Goal: Transaction & Acquisition: Purchase product/service

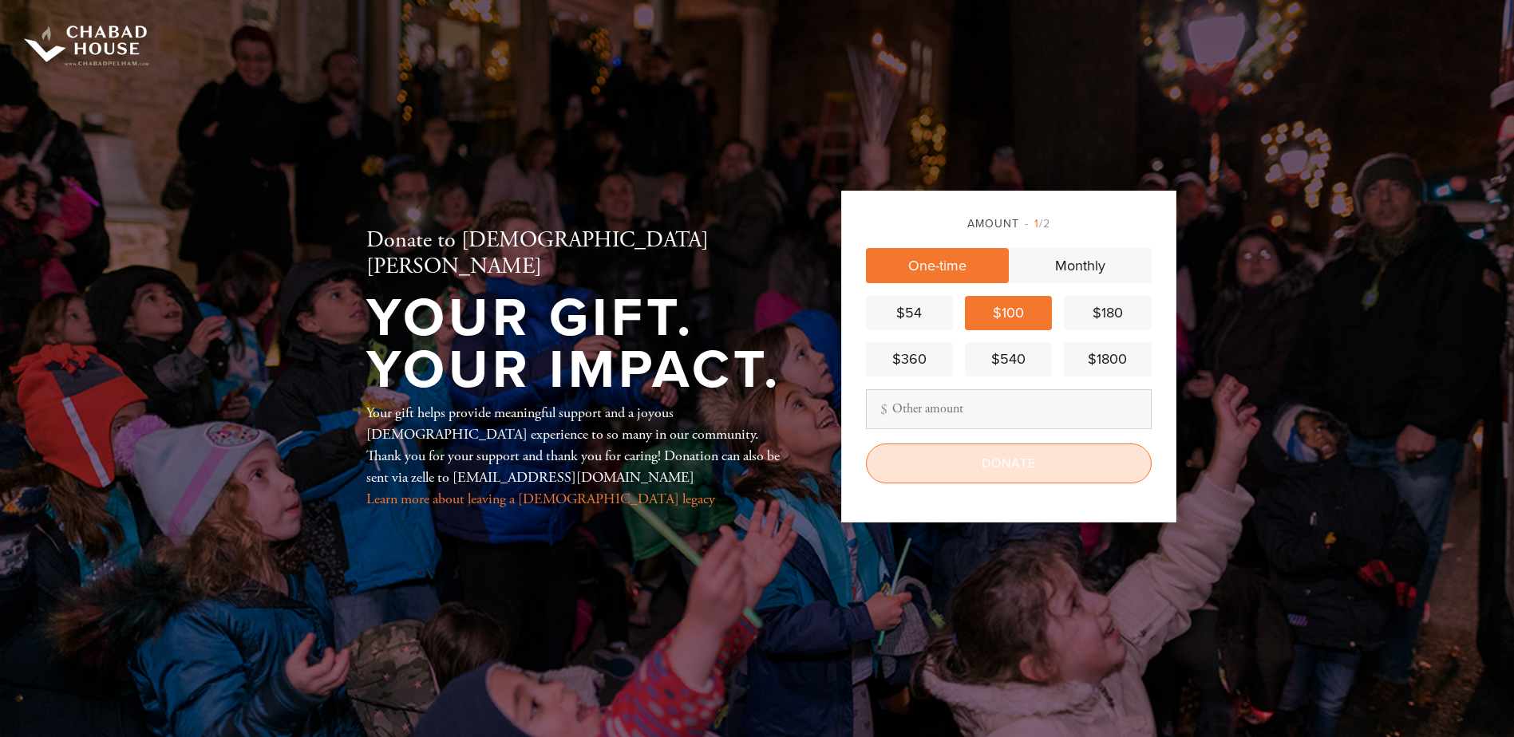
click at [963, 475] on input "Donate" at bounding box center [1009, 464] width 286 height 40
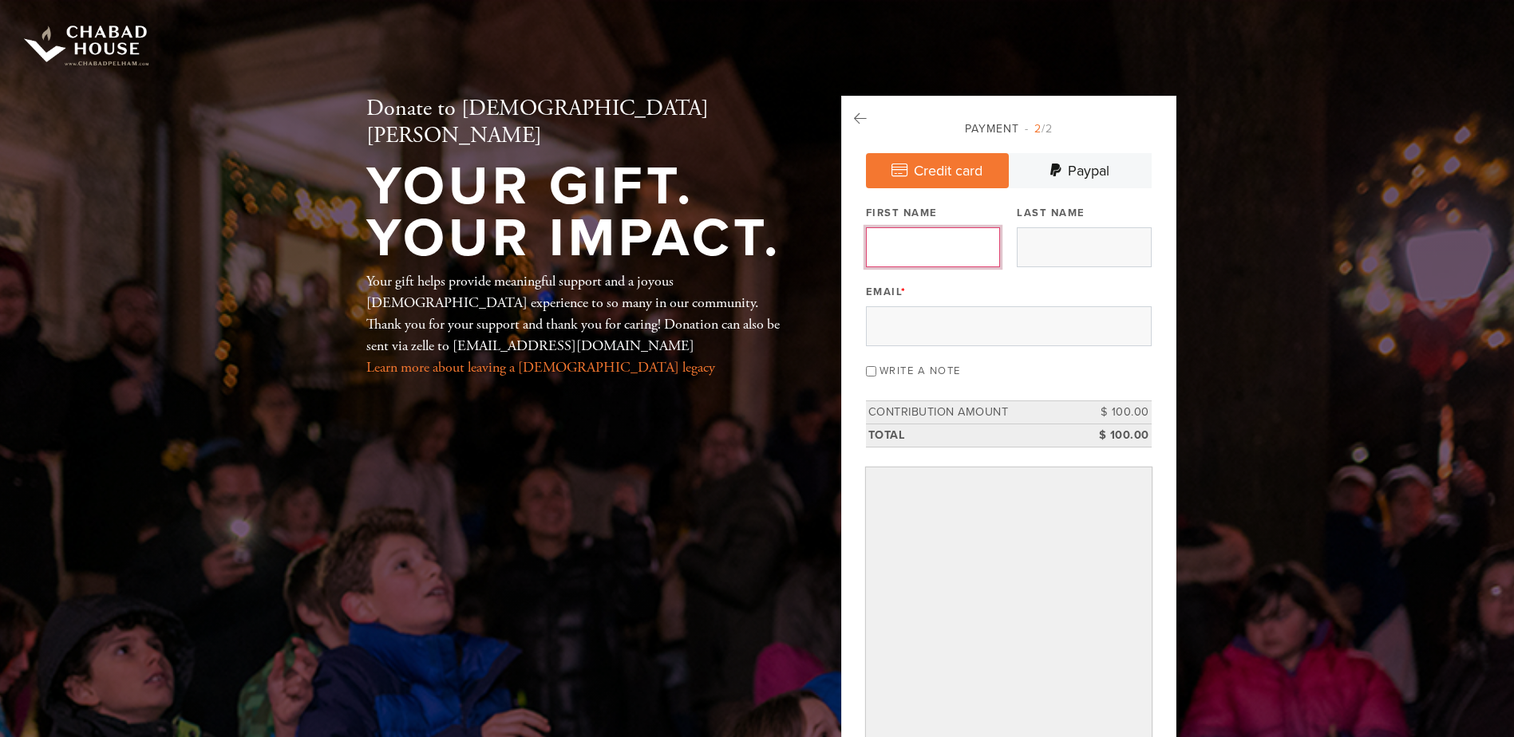
click at [934, 255] on input "First Name" at bounding box center [933, 247] width 134 height 40
type input "William"
type input "Herzfeld"
type input "wherzfeld@gmail.com"
type input "William"
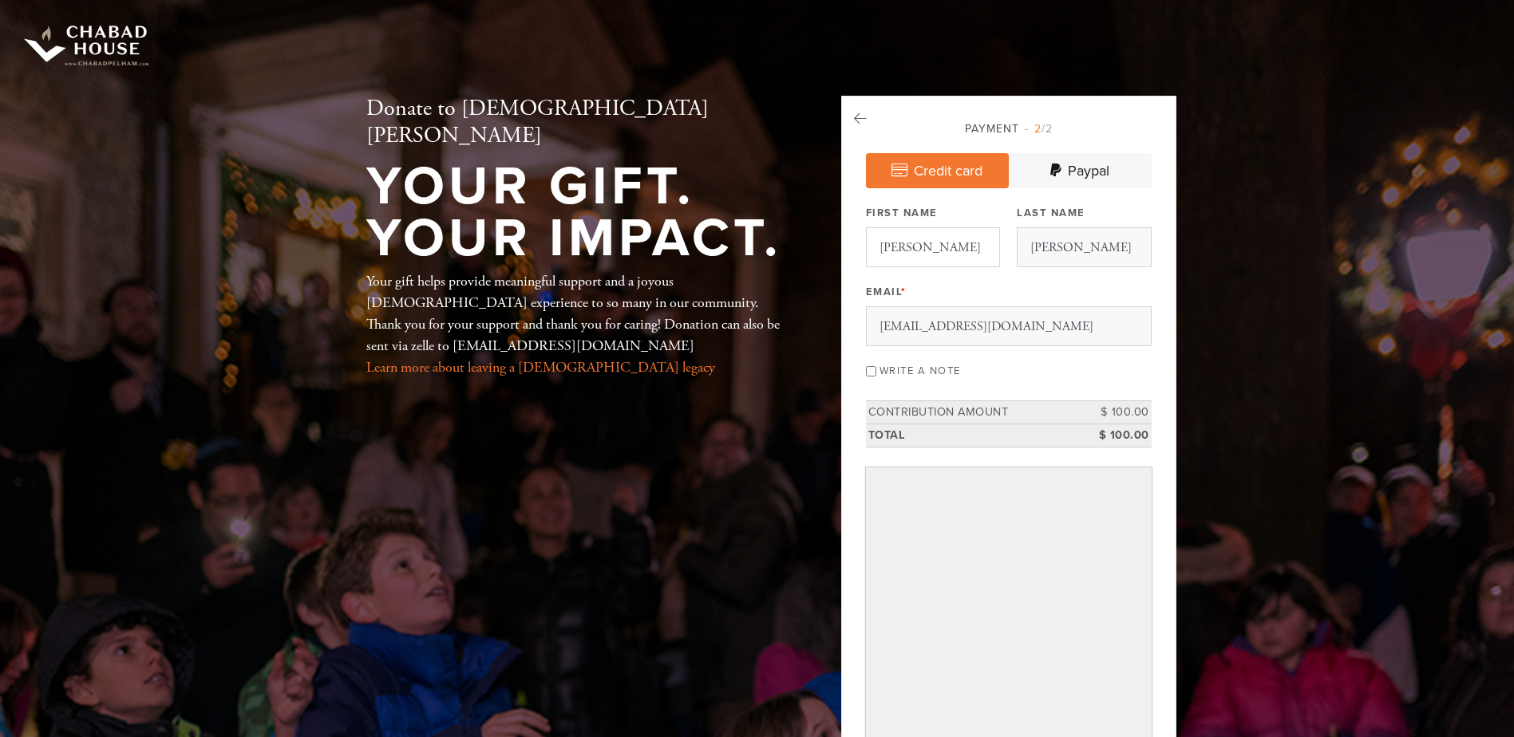
type input "Herzfeld"
type input "60 PARKWAY S"
type input "MOUNT VERNON"
type input "10552"
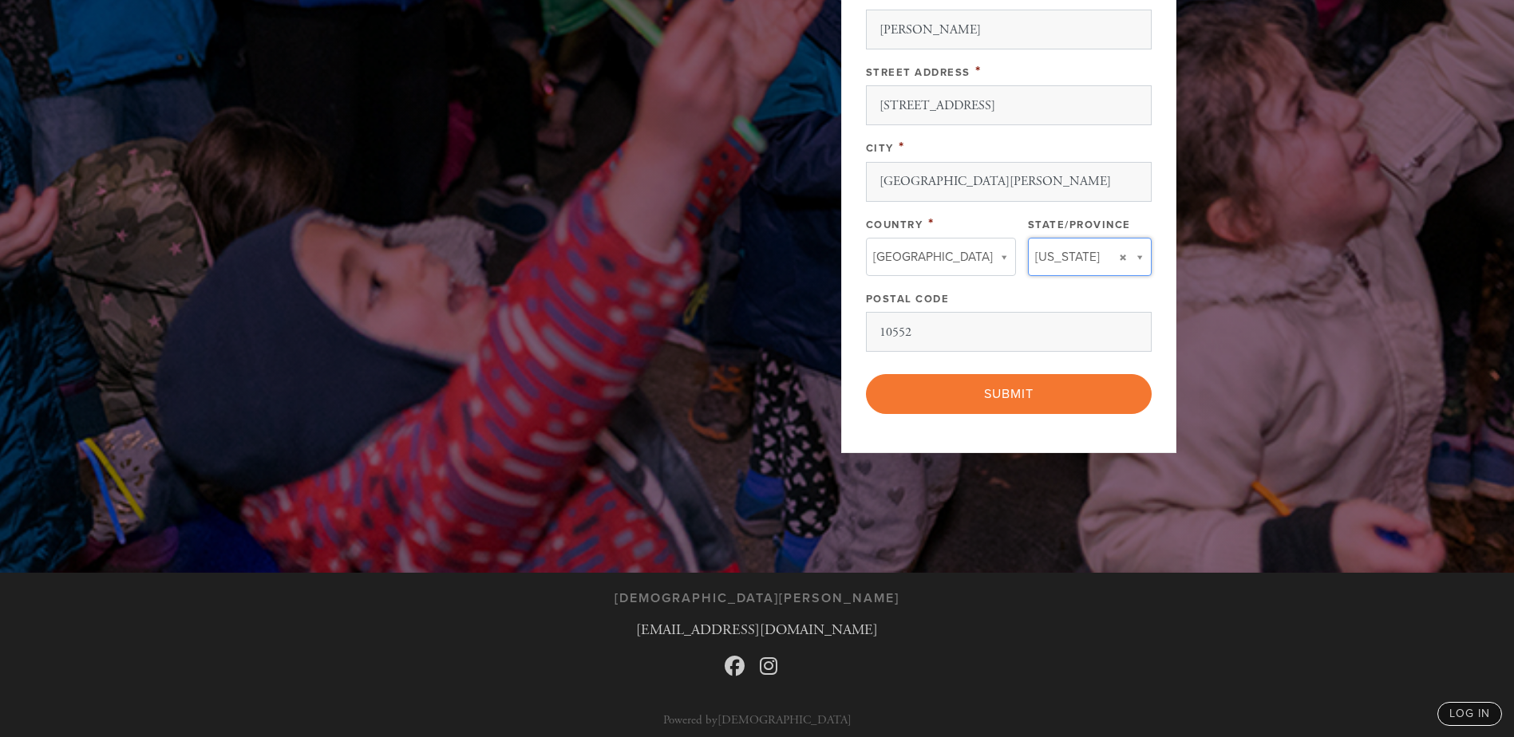
scroll to position [1012, 0]
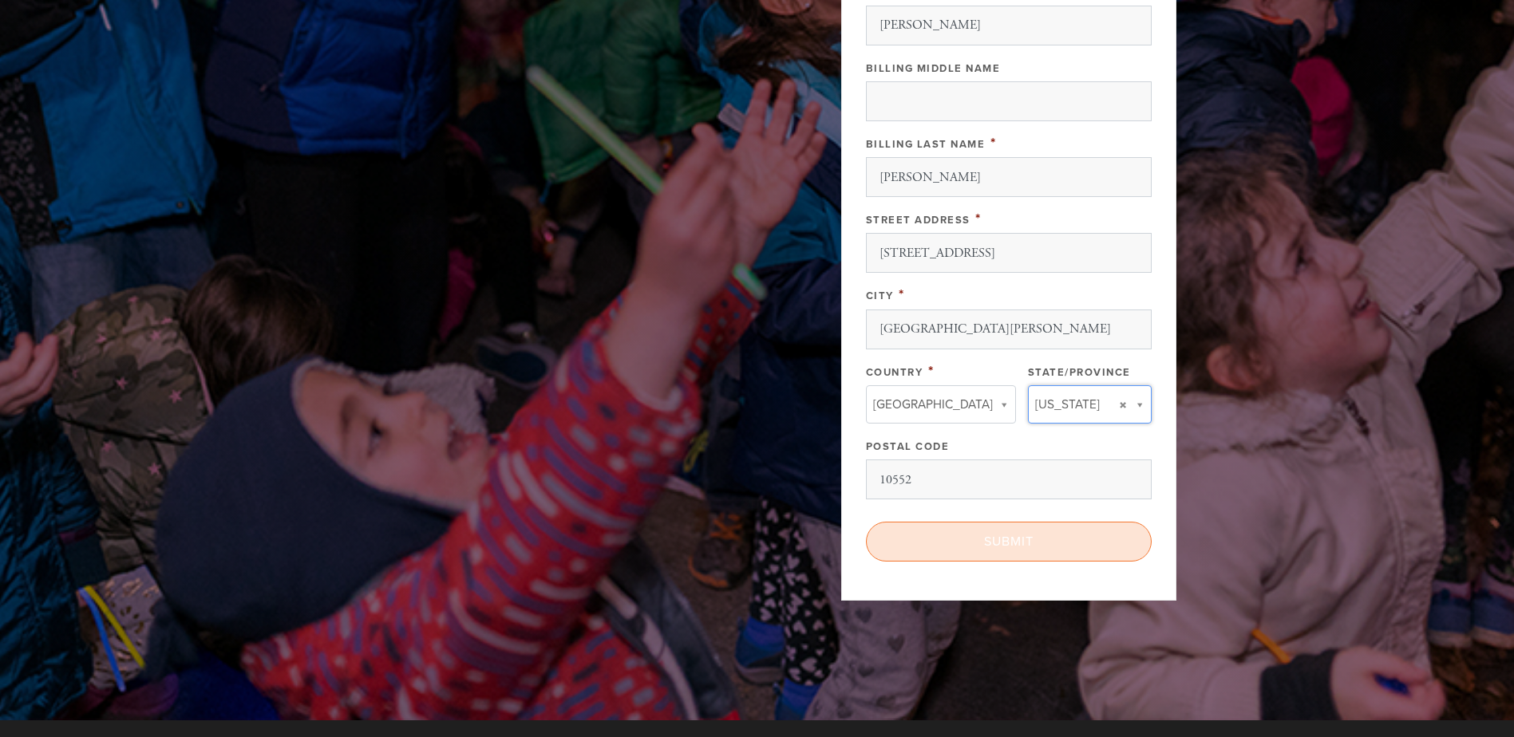
click at [966, 559] on input "Submit" at bounding box center [1009, 542] width 286 height 40
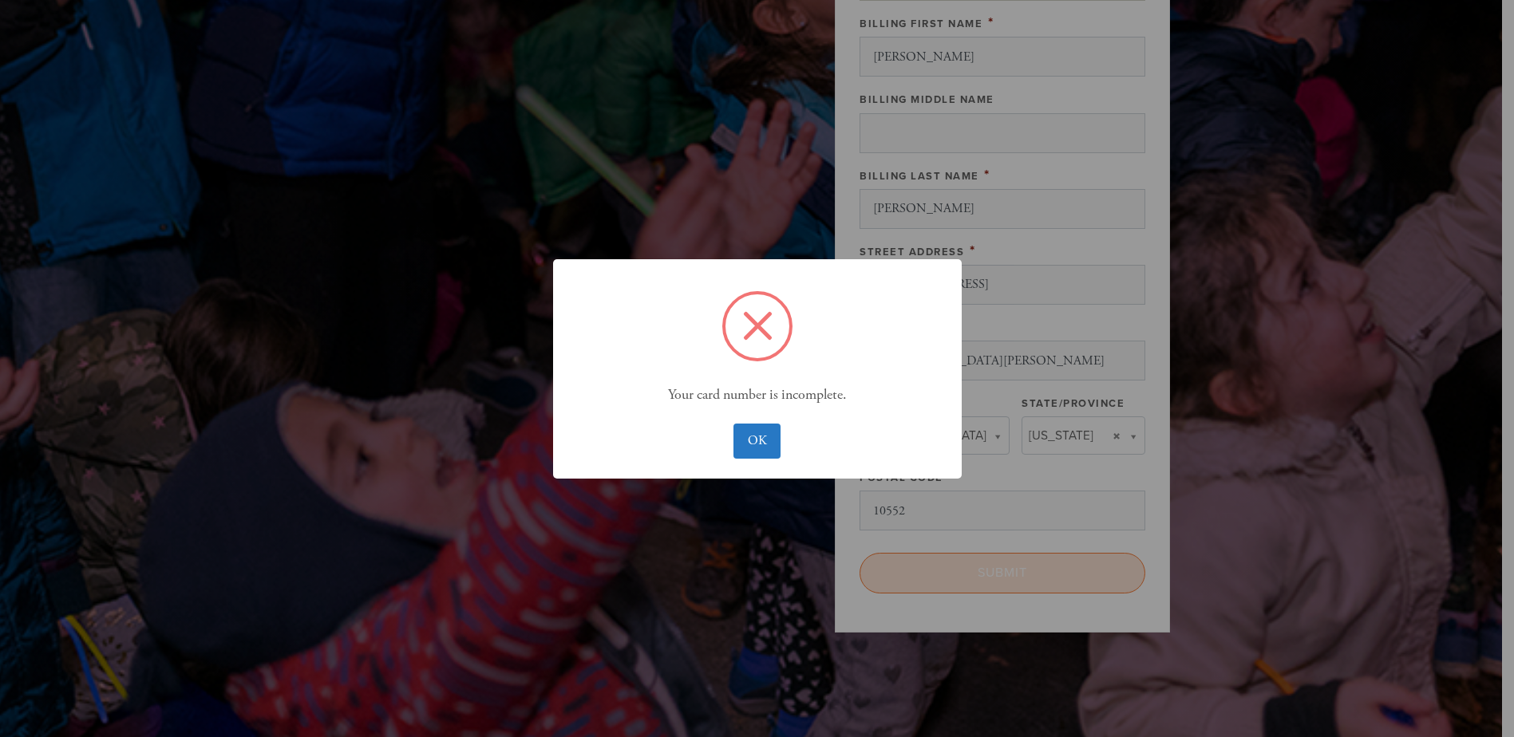
scroll to position [1043, 0]
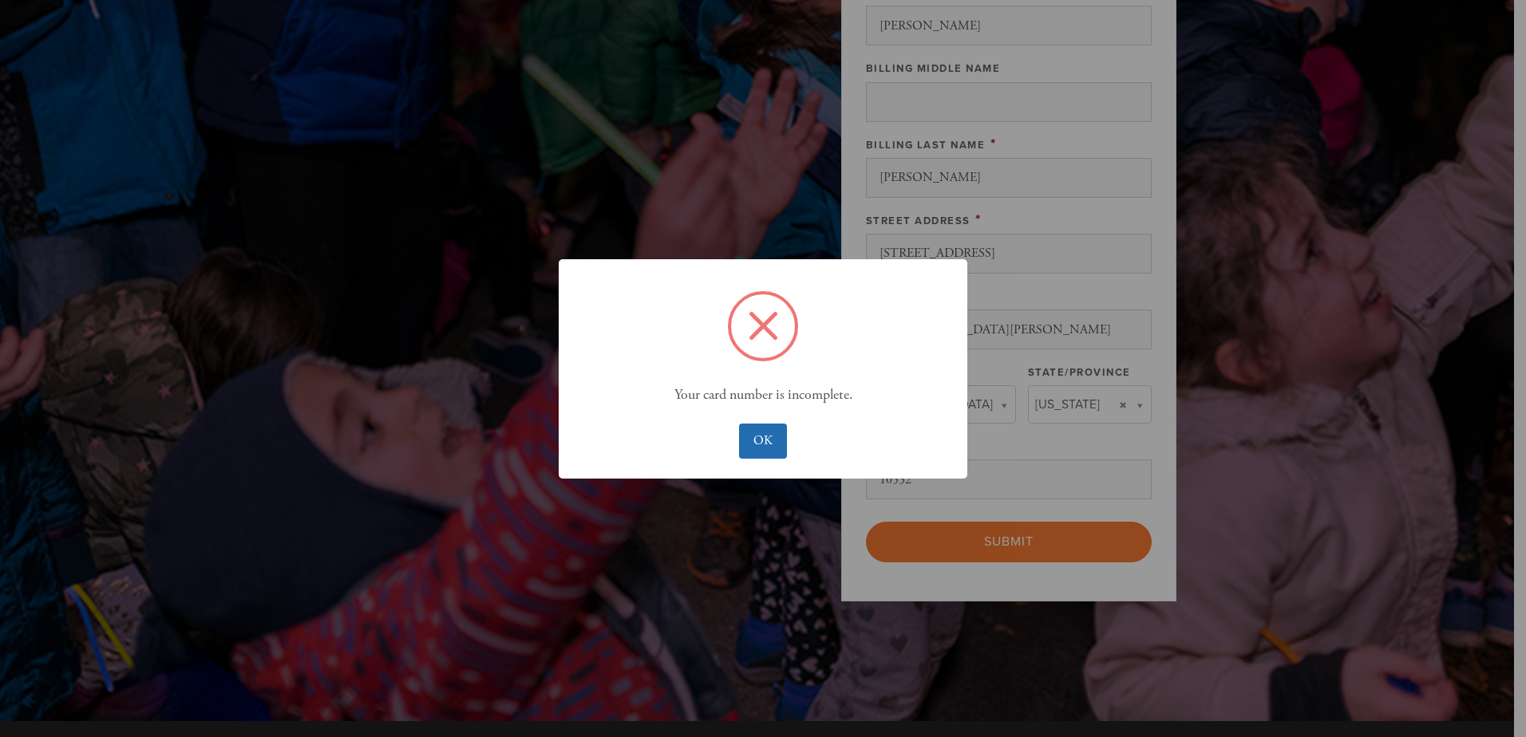
click at [759, 444] on button "OK" at bounding box center [762, 441] width 47 height 35
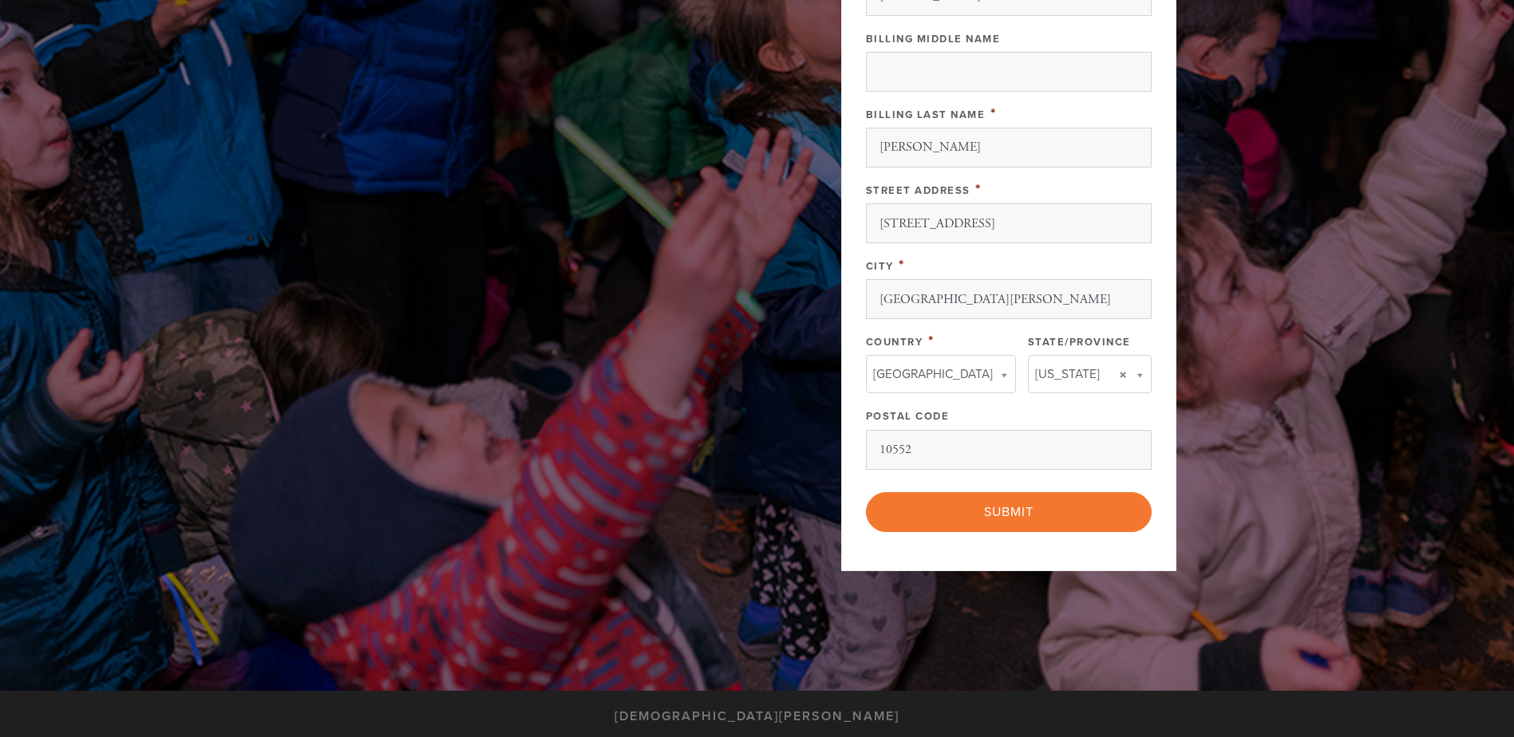
scroll to position [834, 0]
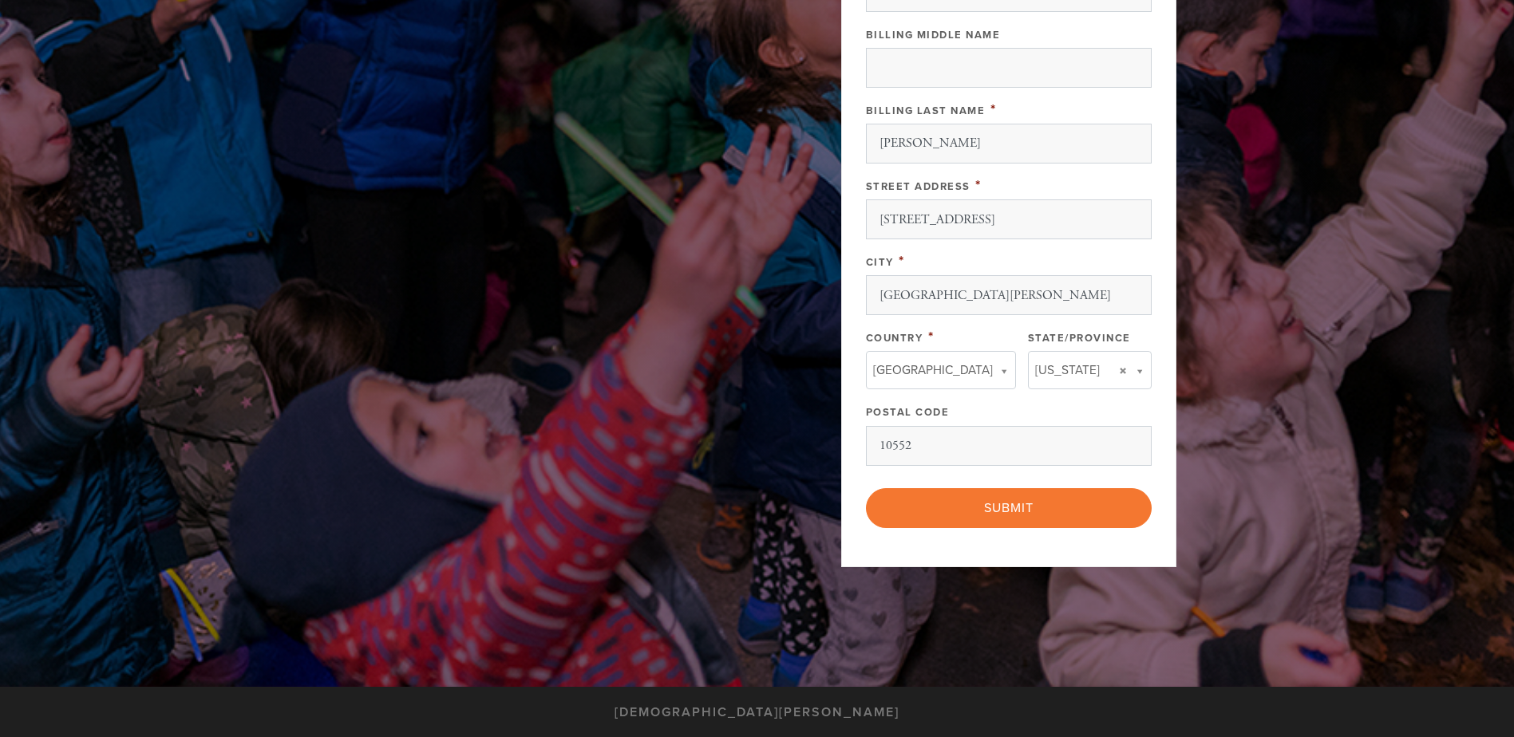
click at [985, 502] on input "Submit" at bounding box center [1009, 508] width 286 height 40
